Goal: Task Accomplishment & Management: Manage account settings

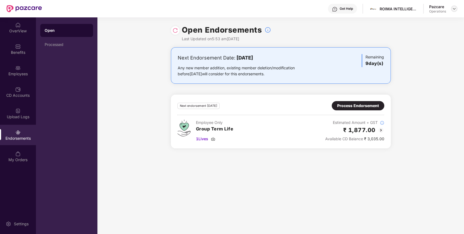
click at [453, 10] on img at bounding box center [454, 9] width 4 height 4
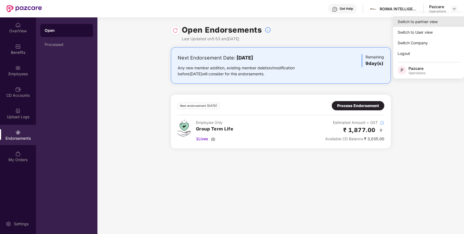
click at [419, 20] on div "Switch to partner view" at bounding box center [429, 21] width 71 height 11
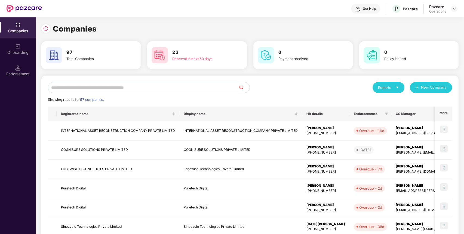
click at [183, 87] on input "text" at bounding box center [143, 87] width 191 height 11
click at [183, 82] on input "text" at bounding box center [143, 87] width 191 height 11
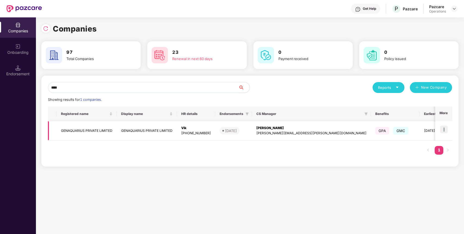
type input "****"
click at [443, 131] on img at bounding box center [444, 130] width 8 height 8
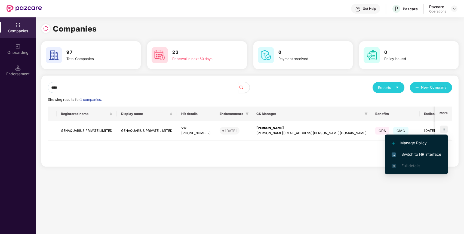
click at [432, 150] on li "Switch to HR interface" at bounding box center [416, 154] width 63 height 11
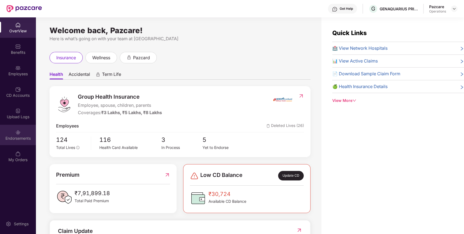
click at [20, 142] on div "Endorsements" at bounding box center [18, 135] width 36 height 20
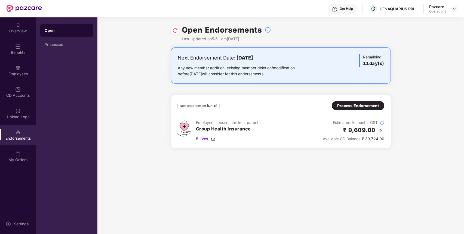
click at [351, 105] on div "Process Endorsement" at bounding box center [358, 106] width 42 height 6
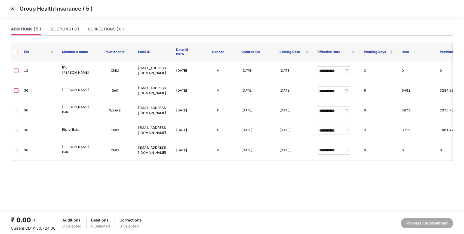
click at [12, 8] on img at bounding box center [12, 8] width 9 height 9
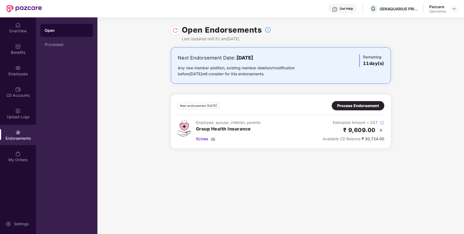
click at [345, 104] on div "Process Endorsement" at bounding box center [358, 106] width 42 height 6
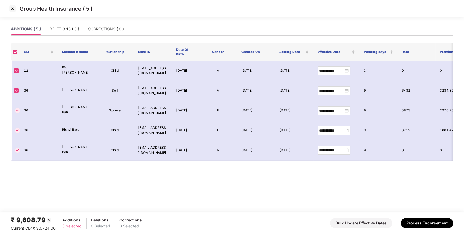
click at [13, 7] on img at bounding box center [12, 8] width 9 height 9
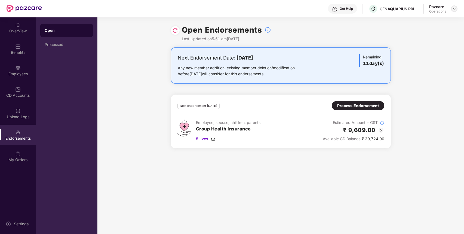
click at [456, 6] on div at bounding box center [454, 8] width 7 height 7
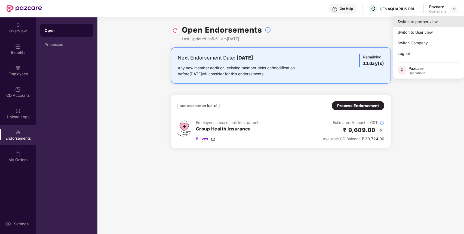
click at [443, 19] on div "Switch to partner view" at bounding box center [429, 21] width 71 height 11
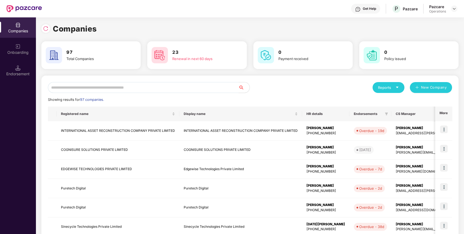
click at [161, 91] on input "text" at bounding box center [143, 87] width 191 height 11
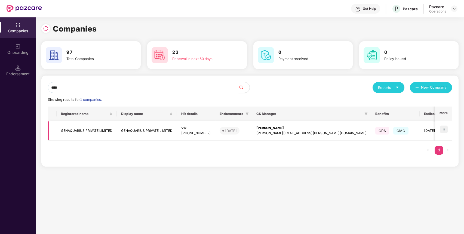
type input "****"
click at [444, 131] on img at bounding box center [444, 130] width 8 height 8
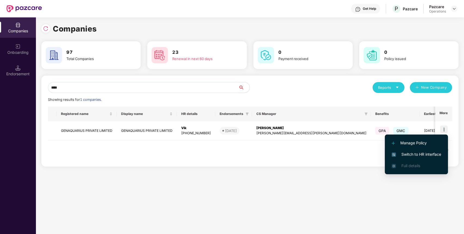
click at [435, 154] on span "Switch to HR interface" at bounding box center [417, 155] width 50 height 6
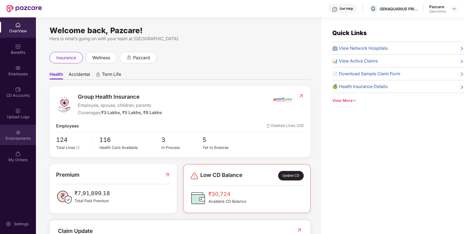
click at [28, 132] on div "Endorsements" at bounding box center [18, 135] width 36 height 20
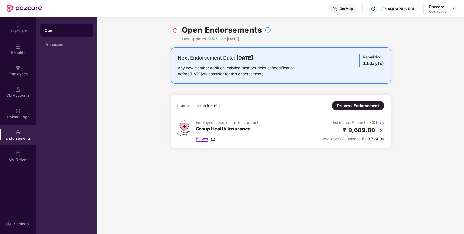
click at [198, 137] on span "5 Lives" at bounding box center [202, 139] width 12 height 6
click at [23, 56] on div "Benefits" at bounding box center [18, 49] width 36 height 20
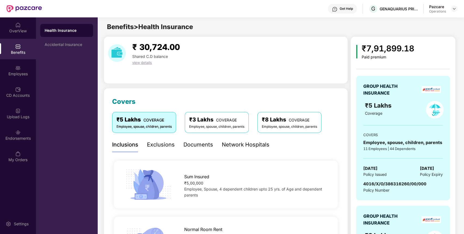
click at [395, 181] on div "4016/X/O/386316260/00/000" at bounding box center [395, 184] width 63 height 7
copy span "4016/X/O/386316260/00/000"
click at [395, 181] on div "4016/X/O/386316260/00/000" at bounding box center [395, 184] width 63 height 7
click at [28, 129] on div "Endorsements" at bounding box center [18, 135] width 36 height 20
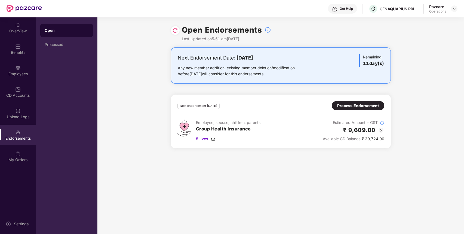
click at [353, 105] on div "Process Endorsement" at bounding box center [358, 106] width 42 height 6
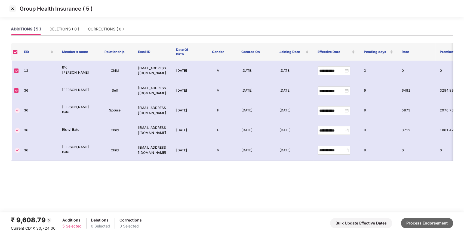
click at [423, 221] on button "Process Endorsement" at bounding box center [427, 223] width 52 height 10
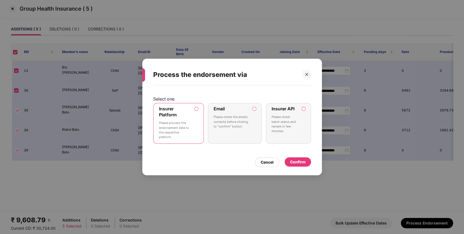
click at [300, 158] on div "Confirm" at bounding box center [298, 162] width 26 height 9
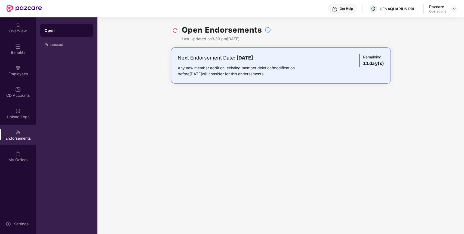
click at [458, 8] on header "Get Help G GENAQUARIUS PRIVATE LIMITED Pazcare Operations" at bounding box center [232, 8] width 464 height 17
click at [454, 8] on img at bounding box center [454, 9] width 4 height 4
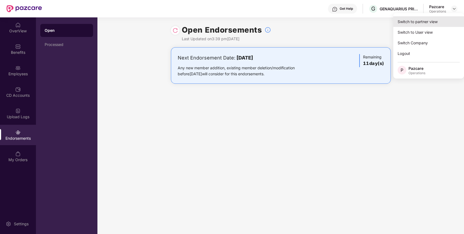
click at [434, 22] on div "Switch to partner view" at bounding box center [429, 21] width 71 height 11
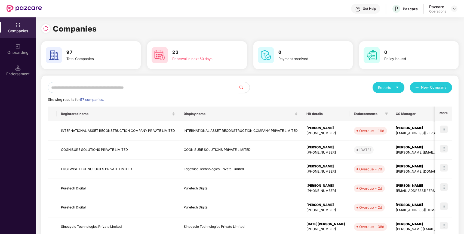
click at [232, 86] on input "text" at bounding box center [143, 87] width 191 height 11
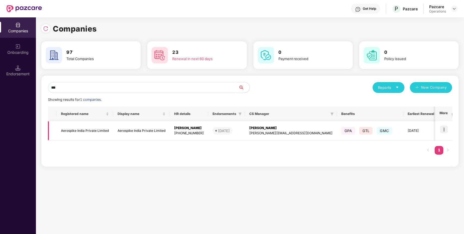
type input "***"
click at [82, 132] on td "Aerospike India Private Limited" at bounding box center [85, 130] width 57 height 19
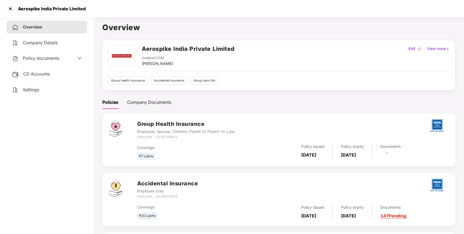
click at [42, 75] on span "CD Accounts" at bounding box center [36, 73] width 27 height 5
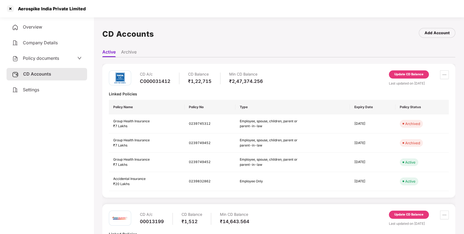
click at [421, 75] on div "Update CD Balance" at bounding box center [409, 74] width 29 height 5
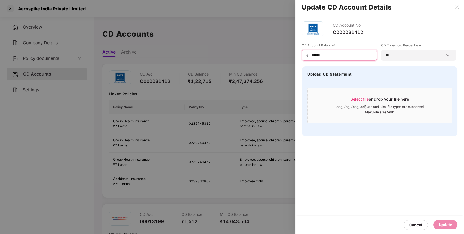
click at [316, 55] on input "******" at bounding box center [342, 56] width 62 height 6
type input "******"
click at [450, 227] on div "Update" at bounding box center [445, 225] width 13 height 6
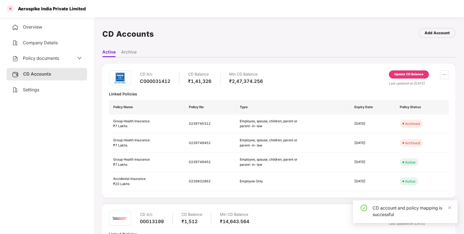
click at [13, 9] on div at bounding box center [10, 8] width 9 height 9
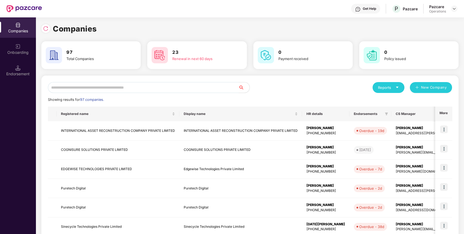
click at [205, 92] on input "text" at bounding box center [143, 87] width 191 height 11
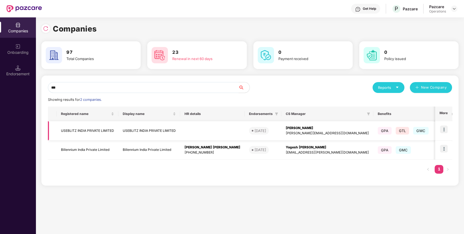
type input "***"
click at [99, 129] on td "USEBLITZ INDIA PRIVATE LIMITED" at bounding box center [88, 130] width 62 height 19
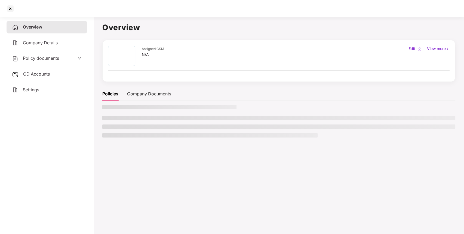
click at [99, 129] on main "Overview Assigned CSM N/A Edit | View more Policies Company Documents" at bounding box center [279, 132] width 371 height 234
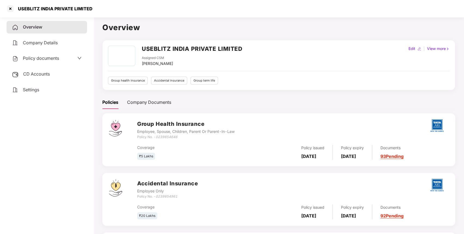
click at [32, 73] on span "CD Accounts" at bounding box center [36, 73] width 27 height 5
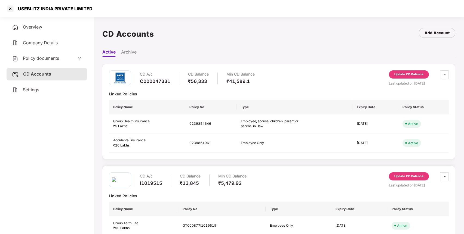
click at [400, 71] on div "Update CD Balance" at bounding box center [409, 75] width 40 height 8
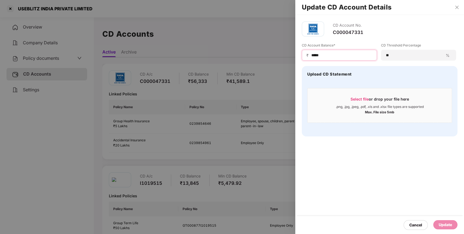
click at [317, 53] on input "*****" at bounding box center [342, 56] width 62 height 6
type input "*****"
click at [440, 222] on div "Update" at bounding box center [445, 225] width 13 height 6
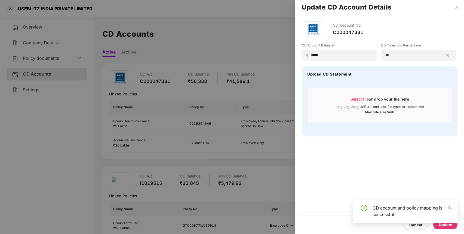
click at [10, 8] on div at bounding box center [232, 117] width 464 height 234
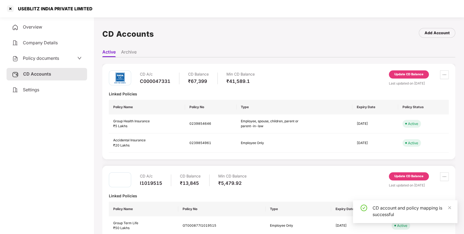
click at [10, 8] on div at bounding box center [10, 8] width 9 height 9
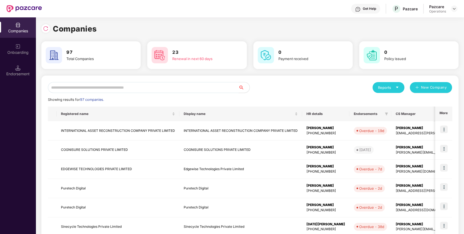
click at [219, 86] on input "text" at bounding box center [143, 87] width 191 height 11
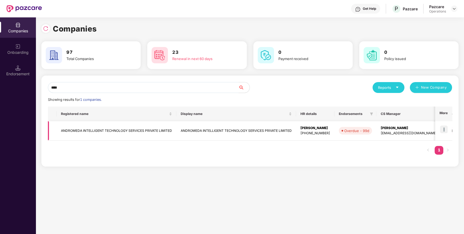
type input "****"
click at [133, 133] on td "ANDROMEDA INTELLIGENT TECHNOLOGY SERVICES PRIVATE LIMITED" at bounding box center [117, 130] width 120 height 19
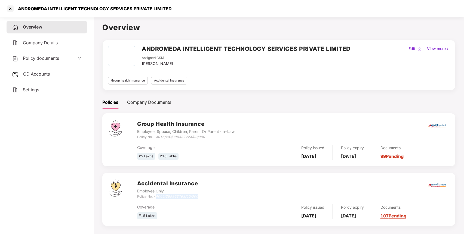
drag, startPoint x: 157, startPoint y: 197, endPoint x: 202, endPoint y: 199, distance: 44.7
click at [202, 199] on div "Accidental Insurance Employee Only Policy No. - 4005/389963763/00/000" at bounding box center [293, 190] width 312 height 20
copy icon "4005/389963763/00/000"
click at [12, 7] on div at bounding box center [10, 8] width 9 height 9
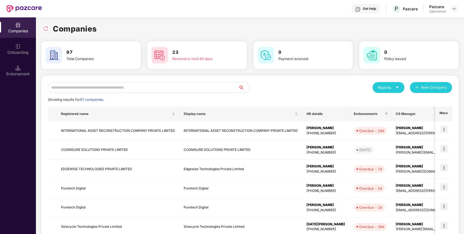
click at [159, 84] on input "text" at bounding box center [143, 87] width 191 height 11
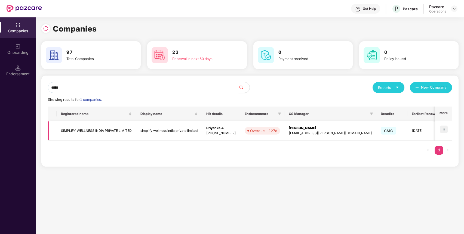
type input "*****"
click at [78, 134] on td "SIMPLIFY WELLNESS INDIA PRIVATE LIMITED" at bounding box center [97, 130] width 80 height 19
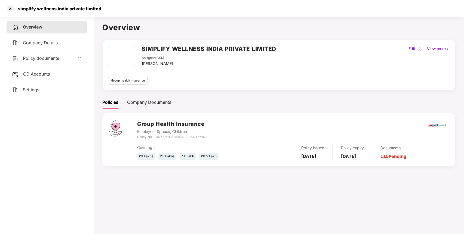
click at [51, 59] on span "Policy documents" at bounding box center [41, 58] width 36 height 5
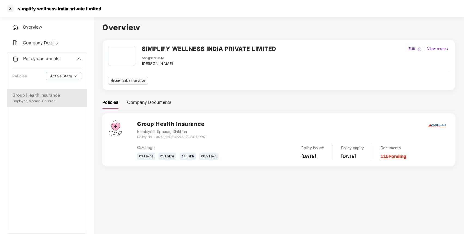
click at [45, 95] on div "Group Health Insurance" at bounding box center [46, 95] width 69 height 7
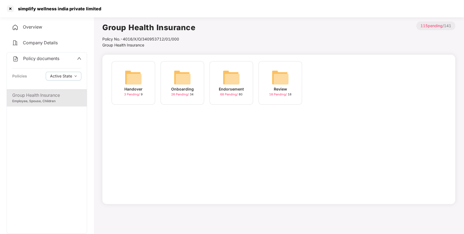
click at [231, 83] on img at bounding box center [231, 77] width 17 height 17
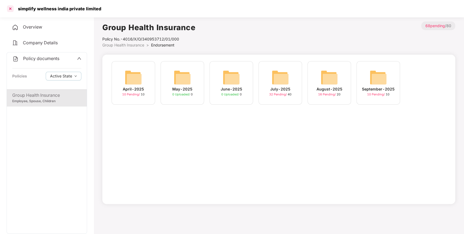
click at [11, 7] on div at bounding box center [10, 8] width 9 height 9
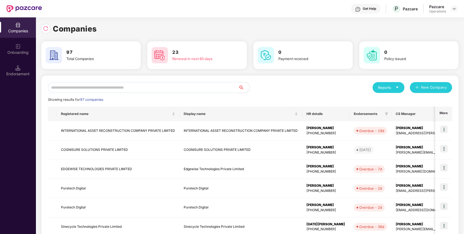
click at [178, 87] on input "text" at bounding box center [143, 87] width 191 height 11
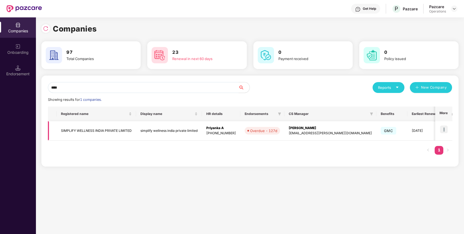
type input "****"
click at [444, 128] on img at bounding box center [444, 130] width 8 height 8
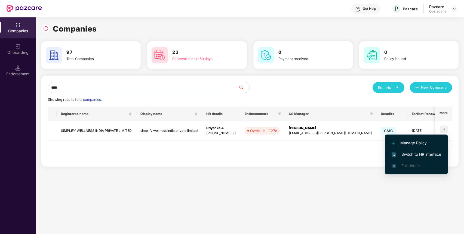
click at [431, 154] on span "Switch to HR interface" at bounding box center [417, 155] width 50 height 6
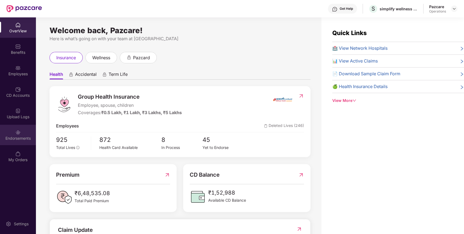
click at [9, 137] on div "Endorsements" at bounding box center [18, 138] width 36 height 5
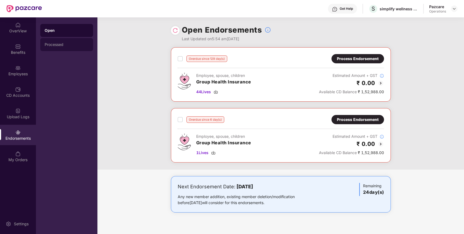
click at [75, 45] on div "Processed" at bounding box center [67, 44] width 44 height 4
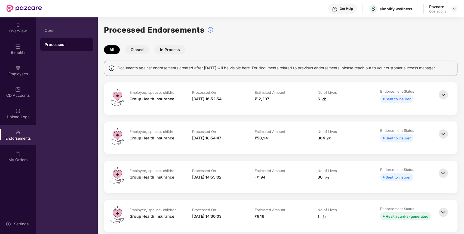
click at [446, 95] on img at bounding box center [444, 95] width 12 height 12
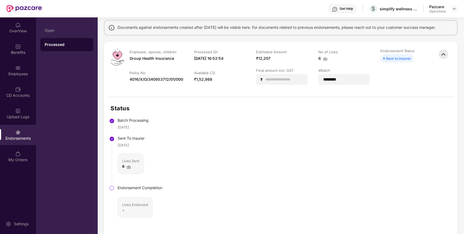
scroll to position [75, 0]
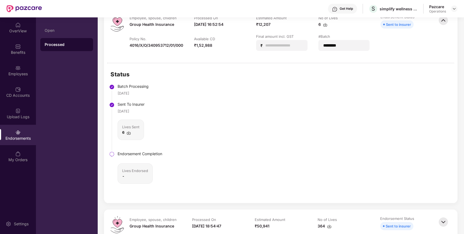
click at [131, 105] on div "Sent To Insurer" at bounding box center [140, 105] width 45 height 6
click at [236, 119] on div "Status Batch Processing [DATE] Sent To Insurer [DATE] Lives Sent 6 Endorsement …" at bounding box center [281, 133] width 354 height 140
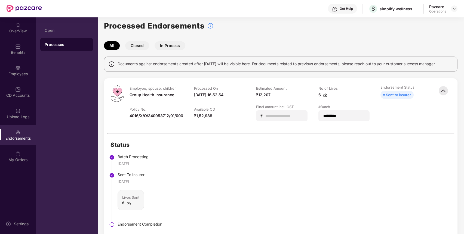
scroll to position [0, 0]
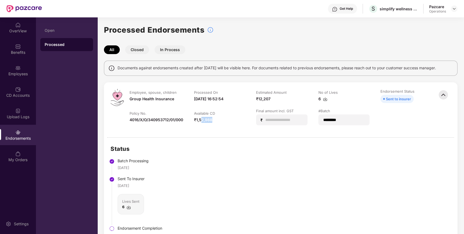
drag, startPoint x: 236, startPoint y: 119, endPoint x: 201, endPoint y: 124, distance: 35.4
click at [201, 124] on td "Available CD ₹1,52,988" at bounding box center [220, 120] width 62 height 22
click at [362, 198] on div "Status Batch Processing [DATE] Sent To Insurer [DATE] Lives Sent 6 Endorsement …" at bounding box center [281, 208] width 354 height 140
click at [444, 97] on img at bounding box center [444, 95] width 12 height 12
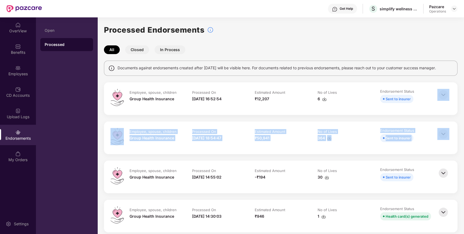
drag, startPoint x: 456, startPoint y: 86, endPoint x: 455, endPoint y: 196, distance: 110.6
click at [168, 51] on button "In Process" at bounding box center [170, 49] width 31 height 9
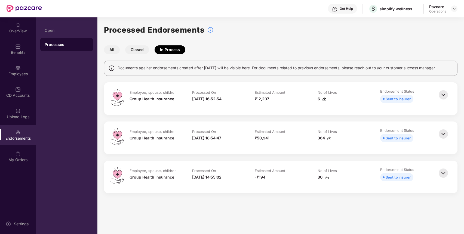
click at [197, 199] on div "Processed Endorsements All Closed In Process Documents against endorsements cre…" at bounding box center [281, 112] width 367 height 176
click at [109, 49] on button "All" at bounding box center [112, 49] width 16 height 9
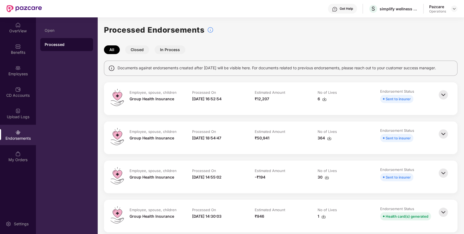
click at [206, 141] on td "Processed On [DATE] 18:54:47" at bounding box center [218, 138] width 63 height 20
click at [24, 48] on div "Benefits" at bounding box center [18, 49] width 36 height 20
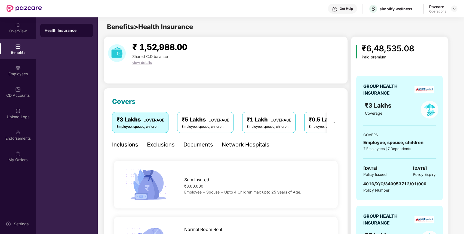
click at [376, 188] on div "Policy Number" at bounding box center [395, 191] width 63 height 6
click at [383, 184] on span "4016/X/O/340953712/01/000" at bounding box center [395, 184] width 63 height 5
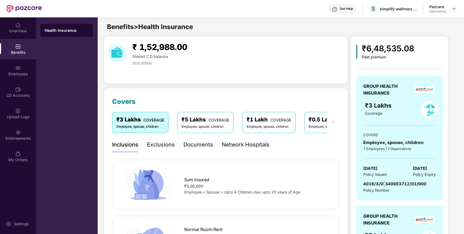
click at [383, 184] on span "4016/X/O/340953712/01/000" at bounding box center [395, 184] width 63 height 5
copy span "4016/X/O/340953712/01/000"
click at [383, 184] on span "4016/X/O/340953712/01/000" at bounding box center [395, 184] width 63 height 5
click at [453, 6] on div at bounding box center [454, 8] width 7 height 7
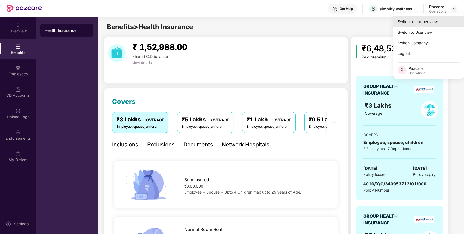
click at [431, 21] on div "Switch to partner view" at bounding box center [429, 21] width 71 height 11
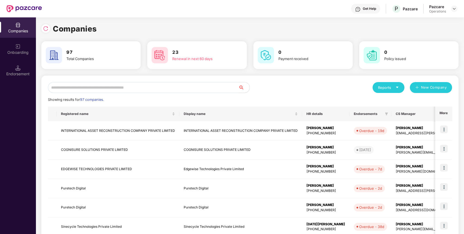
click at [207, 87] on input "text" at bounding box center [143, 87] width 191 height 11
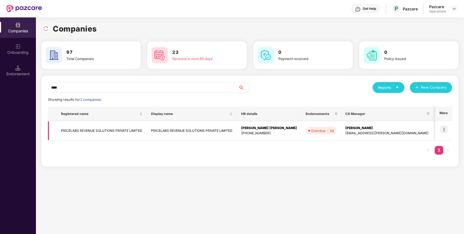
type input "****"
click at [89, 129] on td "PRICELABS REVENUE SOLUTIONS PRIVATE LIMITED" at bounding box center [102, 130] width 90 height 19
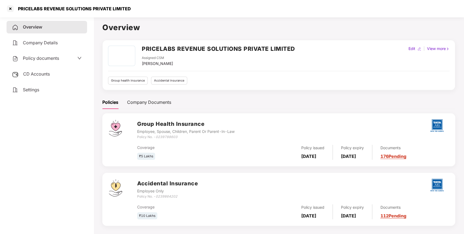
scroll to position [15, 0]
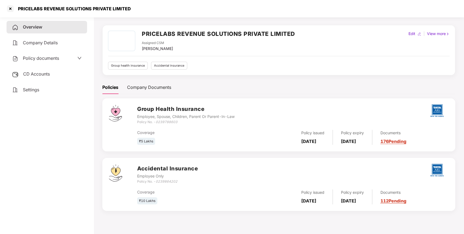
click at [169, 120] on icon "0239788603" at bounding box center [167, 122] width 22 height 4
copy icon "0239788603"
click at [170, 183] on icon "0239864202" at bounding box center [167, 182] width 22 height 4
copy icon "0239864202"
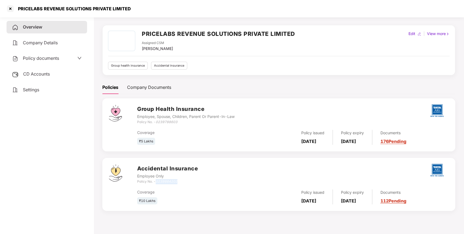
click at [170, 183] on icon "0239864202" at bounding box center [167, 182] width 22 height 4
click at [13, 10] on div at bounding box center [10, 8] width 9 height 9
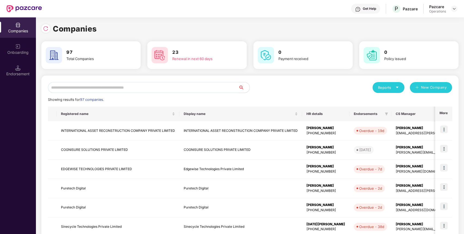
click at [78, 85] on input "text" at bounding box center [143, 87] width 191 height 11
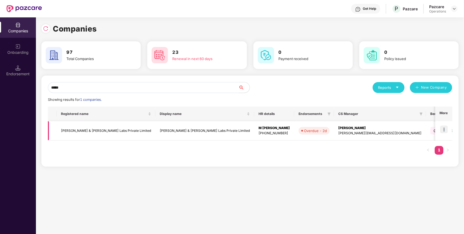
type input "*****"
click at [90, 127] on td "[PERSON_NAME] & [PERSON_NAME] Labs Private Limited" at bounding box center [106, 130] width 99 height 19
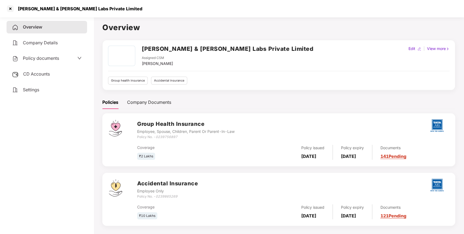
click at [198, 50] on h2 "[PERSON_NAME] & [PERSON_NAME] Labs Private Limited" at bounding box center [228, 48] width 172 height 9
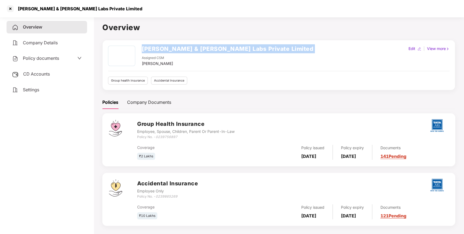
copy h2 "[PERSON_NAME] & [PERSON_NAME] Labs Private Limited"
click at [198, 50] on h2 "[PERSON_NAME] & [PERSON_NAME] Labs Private Limited" at bounding box center [228, 48] width 172 height 9
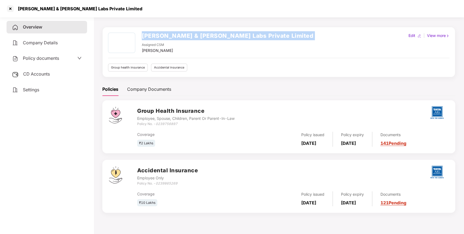
scroll to position [14, 0]
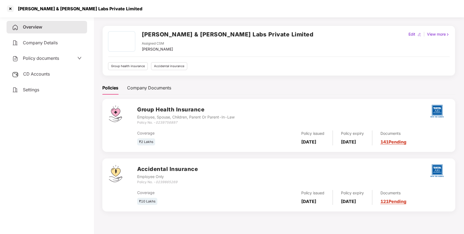
click at [166, 122] on icon "0239756897" at bounding box center [167, 123] width 22 height 4
copy icon "0239756897"
click at [167, 181] on icon "0239865269" at bounding box center [167, 182] width 22 height 4
copy icon "0239865269"
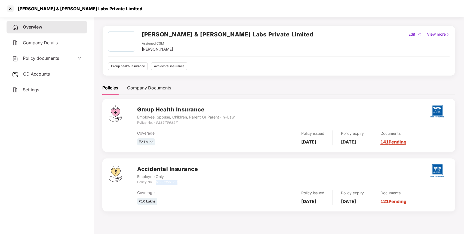
click at [167, 181] on icon "0239865269" at bounding box center [167, 182] width 22 height 4
click at [9, 5] on div at bounding box center [10, 8] width 9 height 9
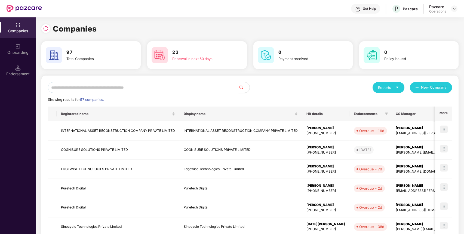
click at [120, 85] on input "text" at bounding box center [143, 87] width 191 height 11
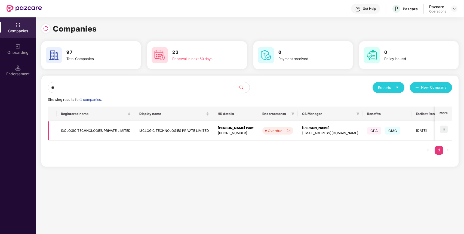
type input "**"
click at [105, 129] on td "I3CLOGIC TECHNOLOGIES PRIVATE LIMITED" at bounding box center [96, 130] width 78 height 19
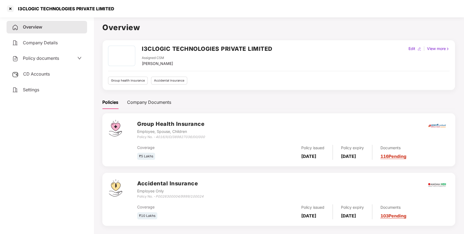
click at [211, 44] on div "I3CLOGIC TECHNOLOGIES PRIVATE LIMITED Assigned CSM Yakshi Agarwal Edit | View m…" at bounding box center [278, 65] width 353 height 50
copy h2 "I3CLOGIC TECHNOLOGIES PRIVATE LIMITED"
click at [211, 44] on div "I3CLOGIC TECHNOLOGIES PRIVATE LIMITED Assigned CSM Yakshi Agarwal Edit | View m…" at bounding box center [278, 65] width 353 height 50
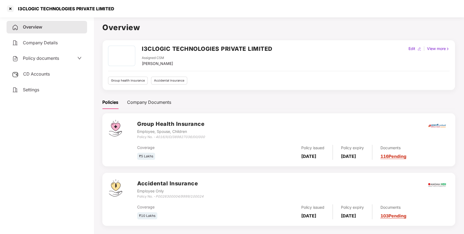
click at [185, 136] on icon "4016/X/O/389827036/00/000" at bounding box center [180, 137] width 49 height 4
click at [157, 138] on icon "4016/X/O/389827036/00/000" at bounding box center [180, 137] width 49 height 4
drag, startPoint x: 157, startPoint y: 138, endPoint x: 218, endPoint y: 138, distance: 60.7
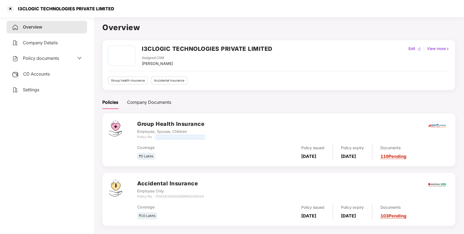
click at [218, 138] on div "Group Health Insurance Employee, Spouse, Children Policy No. - 4016/X/O/3898270…" at bounding box center [293, 130] width 312 height 20
copy icon "4016/X/O/389827036/00/000"
drag, startPoint x: 157, startPoint y: 198, endPoint x: 213, endPoint y: 197, distance: 55.6
click at [213, 197] on div "Accidental Insurance Employee Only Policy No. - P0026300004/9999/100024" at bounding box center [293, 190] width 312 height 20
click at [9, 9] on div at bounding box center [10, 8] width 9 height 9
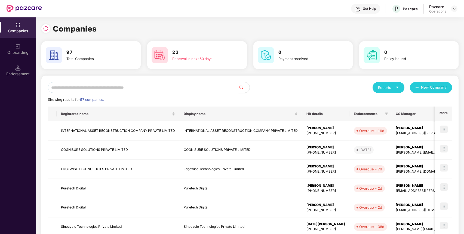
click at [157, 92] on input "text" at bounding box center [143, 87] width 191 height 11
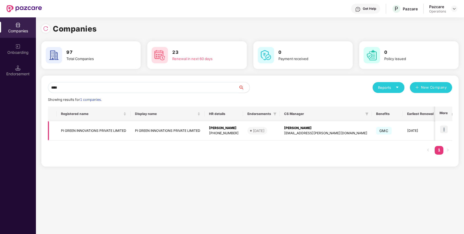
type input "****"
click at [105, 127] on td "PI GREEN INNOVATIONS PRIVATE LIMITED" at bounding box center [94, 130] width 74 height 19
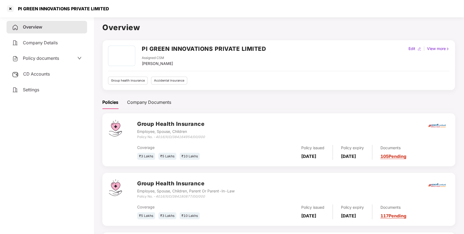
click at [40, 72] on span "CD Accounts" at bounding box center [36, 73] width 27 height 5
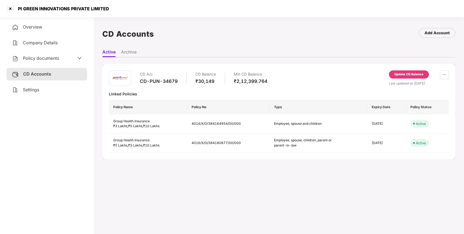
click at [153, 82] on div "CD-PUN-34679" at bounding box center [159, 81] width 38 height 6
click at [224, 202] on main "CD Accounts Add Account Active Archive CD A/c CD-PUN-34679 CD Balance ₹30,149 M…" at bounding box center [279, 132] width 371 height 234
click at [11, 7] on div at bounding box center [10, 8] width 9 height 9
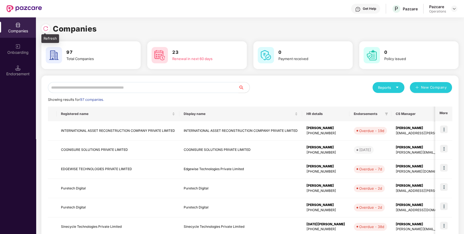
click at [45, 27] on img at bounding box center [45, 28] width 5 height 5
